Goal: Navigation & Orientation: Find specific page/section

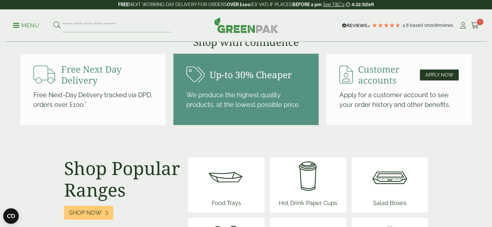
scroll to position [873, 0]
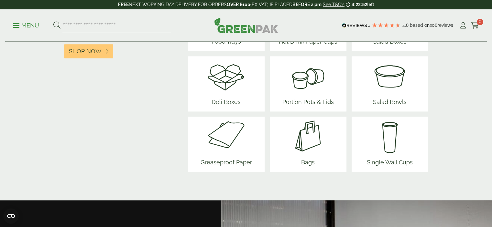
click at [237, 103] on span "Deli Boxes" at bounding box center [226, 103] width 39 height 16
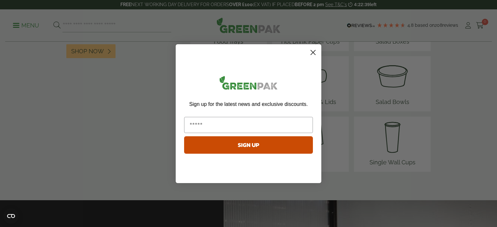
click at [313, 53] on circle "Close dialog" at bounding box center [312, 52] width 11 height 11
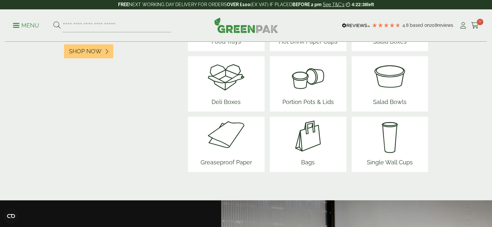
click at [316, 88] on img at bounding box center [308, 75] width 57 height 39
click at [386, 139] on img at bounding box center [389, 136] width 51 height 39
click at [289, 139] on img at bounding box center [307, 136] width 39 height 39
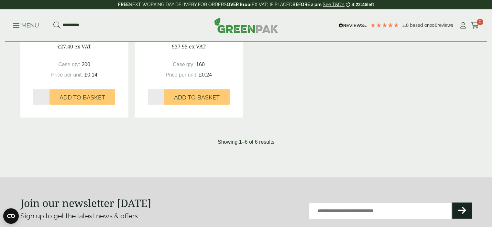
scroll to position [388, 0]
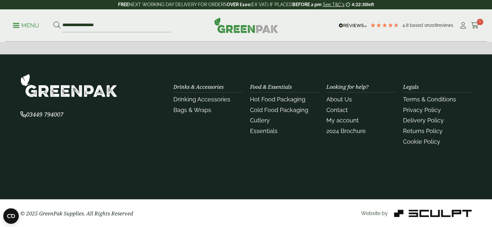
scroll to position [735, 0]
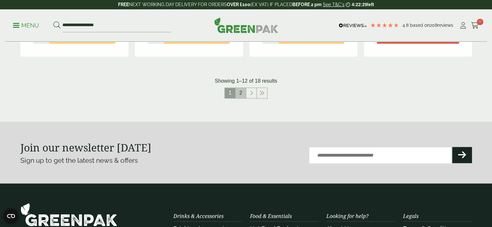
click at [242, 91] on link "2" at bounding box center [240, 93] width 10 height 10
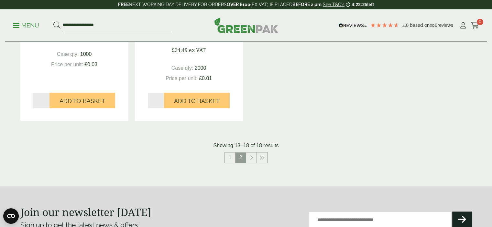
scroll to position [340, 0]
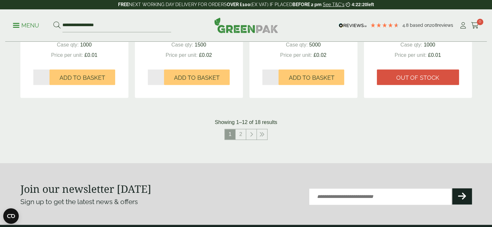
scroll to position [864, 0]
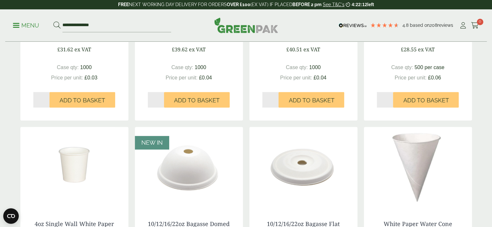
scroll to position [453, 0]
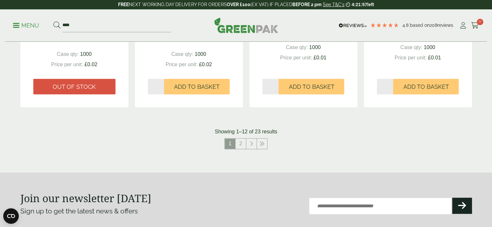
scroll to position [711, 0]
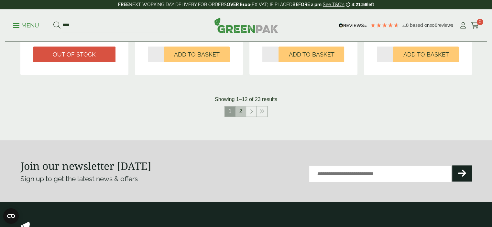
click at [241, 110] on link "2" at bounding box center [240, 111] width 10 height 10
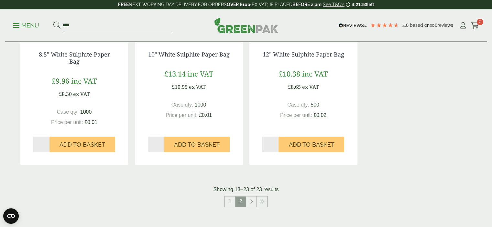
scroll to position [485, 0]
